Goal: Entertainment & Leisure: Consume media (video, audio)

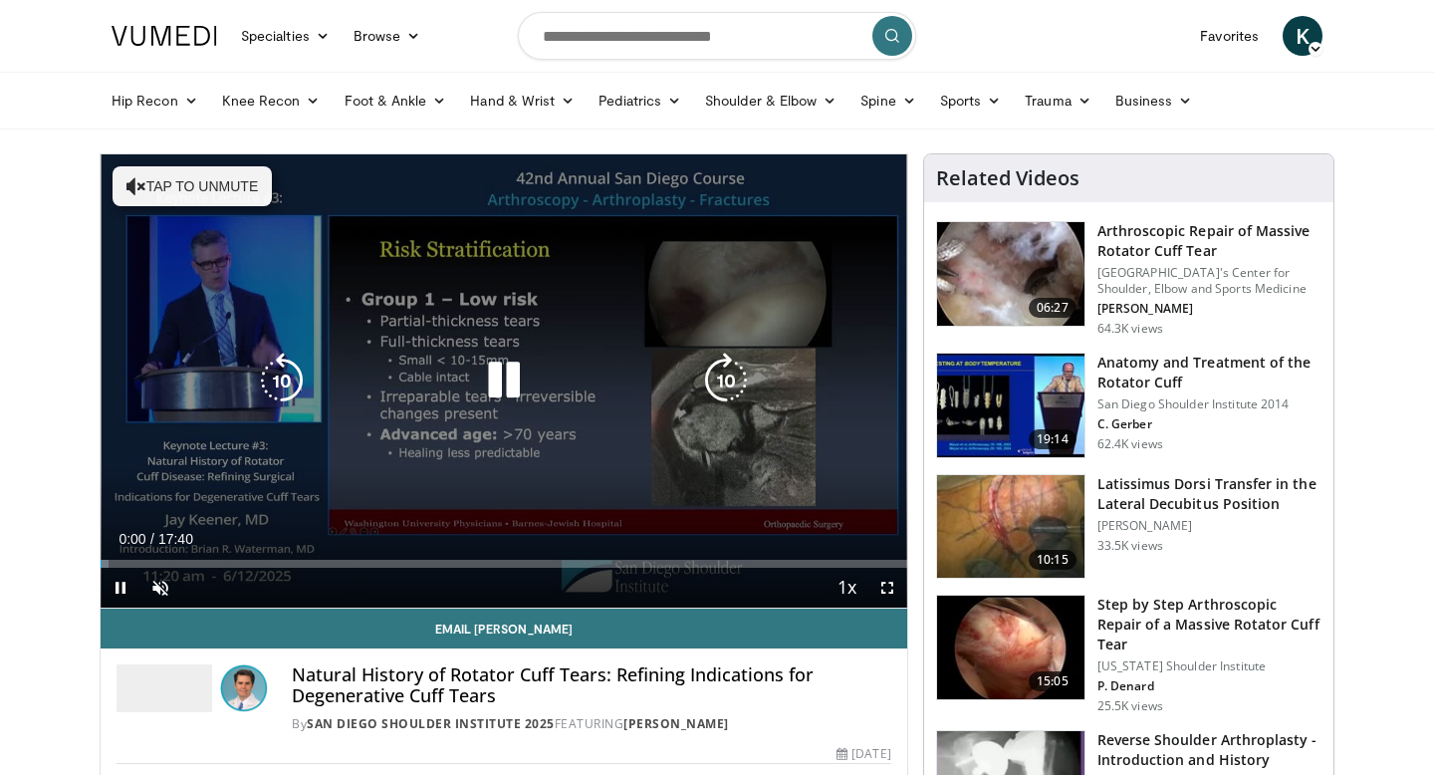
click at [379, 281] on div "10 seconds Tap to unmute" at bounding box center [504, 380] width 806 height 453
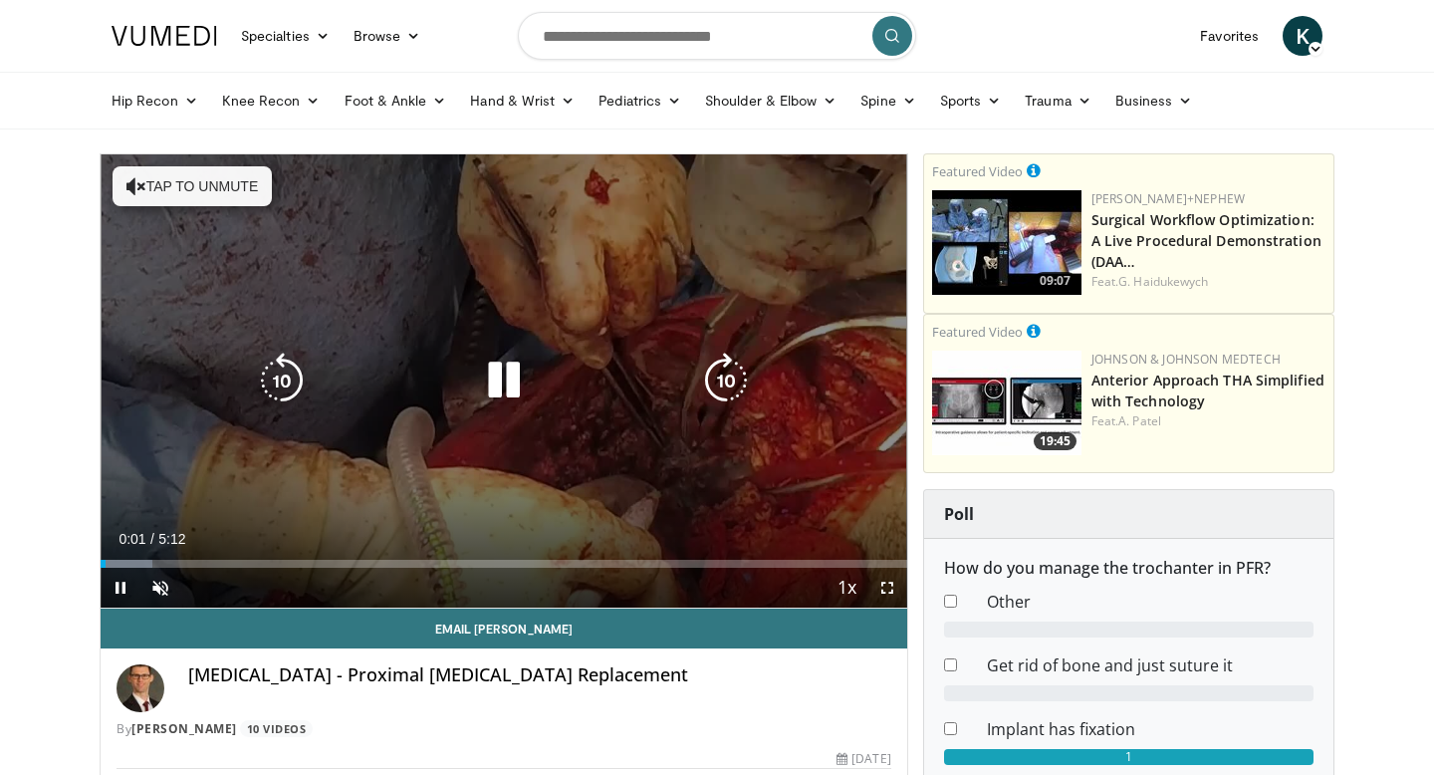
click at [521, 409] on div "10 seconds Tap to unmute" at bounding box center [504, 380] width 806 height 453
